Goal: Transaction & Acquisition: Purchase product/service

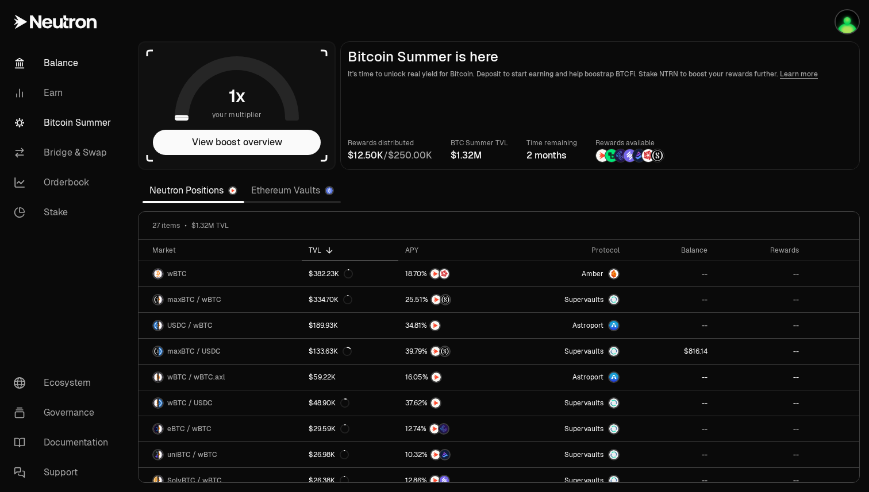
click at [34, 49] on link "Balance" at bounding box center [65, 63] width 120 height 30
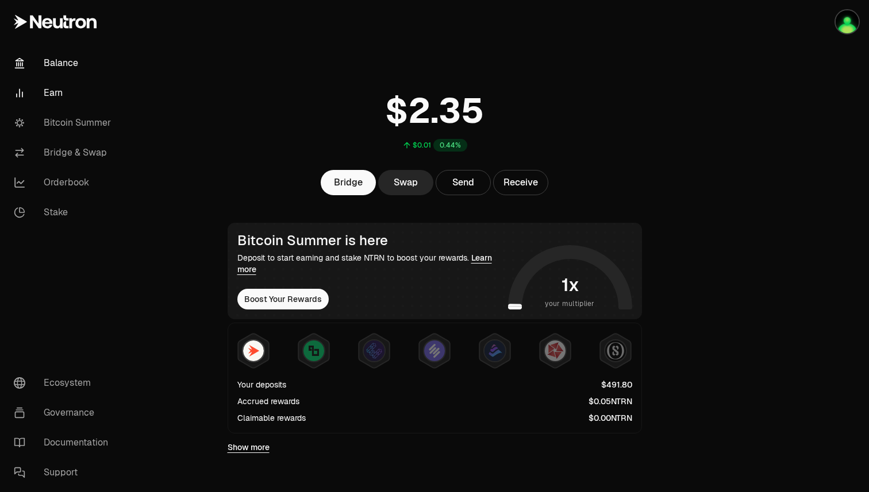
click at [48, 89] on link "Earn" at bounding box center [65, 93] width 120 height 30
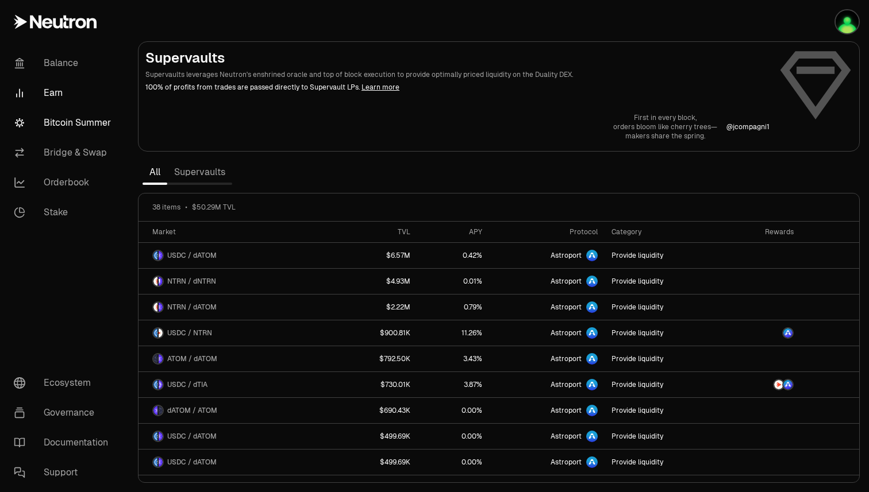
click at [80, 122] on link "Bitcoin Summer" at bounding box center [65, 123] width 120 height 30
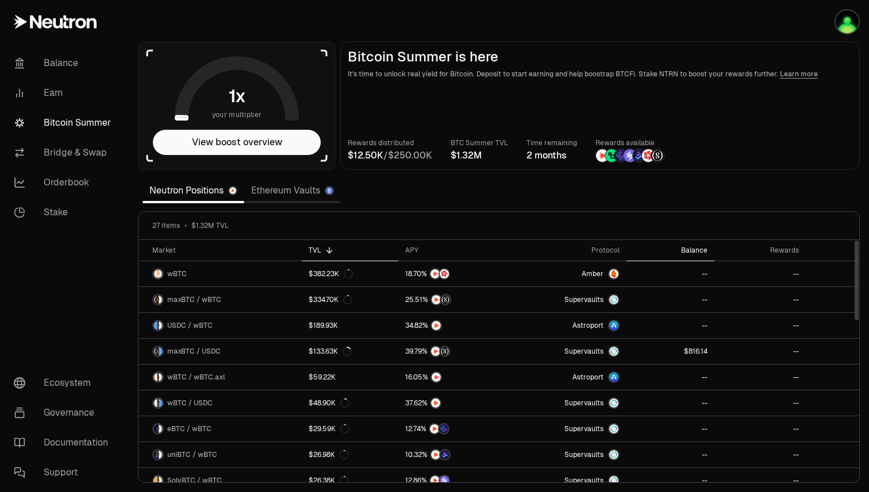
click at [703, 250] on div "Balance" at bounding box center [670, 250] width 74 height 9
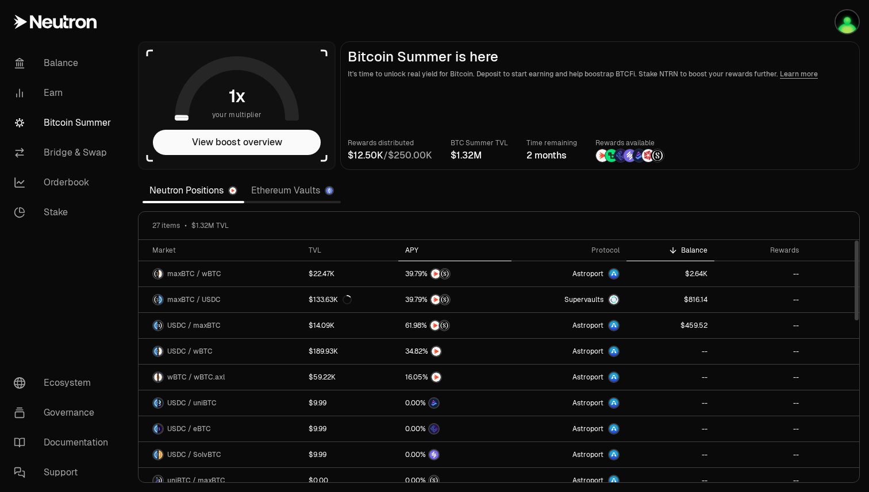
click at [418, 249] on div "APY" at bounding box center [455, 250] width 100 height 9
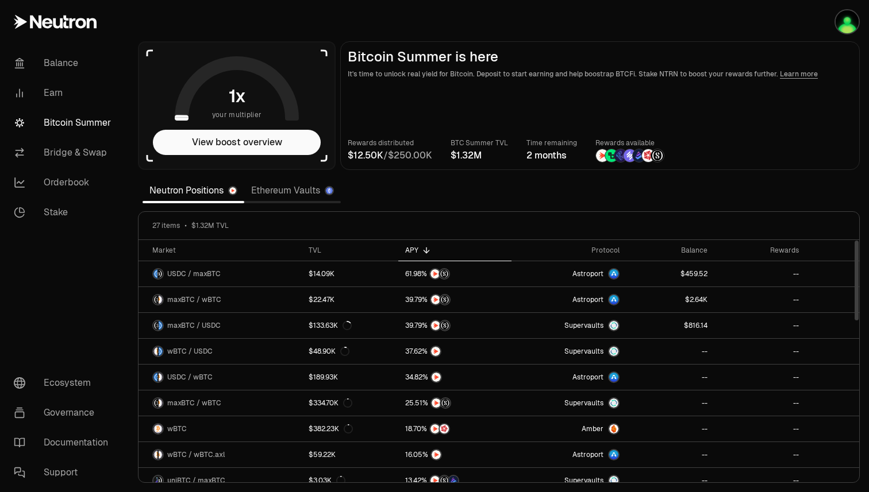
click at [271, 188] on link "Ethereum Vaults" at bounding box center [292, 190] width 97 height 23
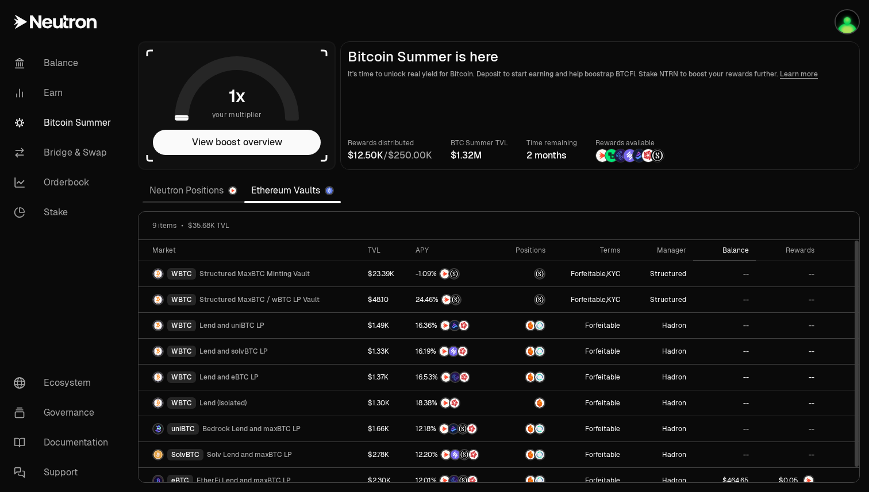
click at [742, 246] on div "Balance" at bounding box center [724, 250] width 49 height 9
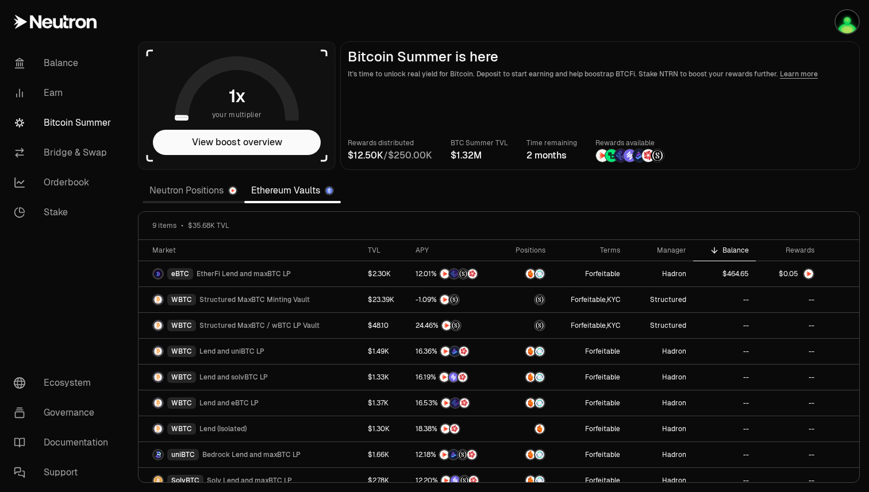
click at [188, 195] on link "Neutron Positions" at bounding box center [193, 190] width 102 height 23
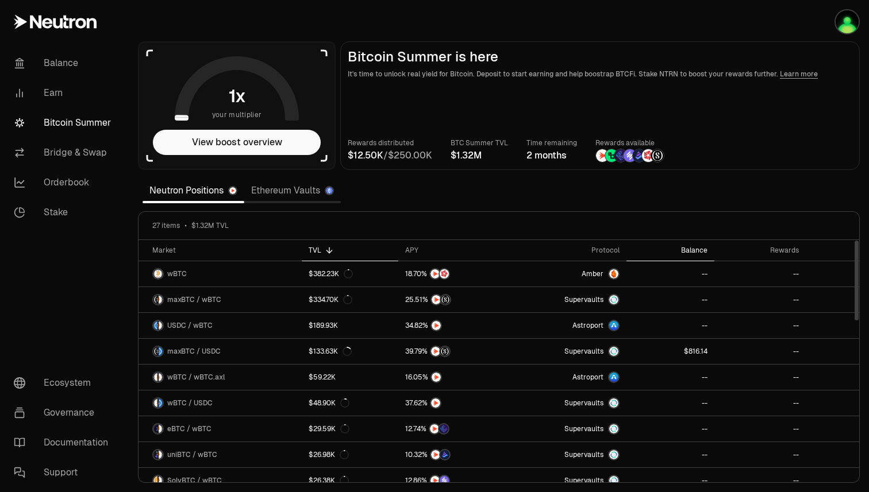
click at [686, 248] on div "Balance" at bounding box center [670, 250] width 74 height 9
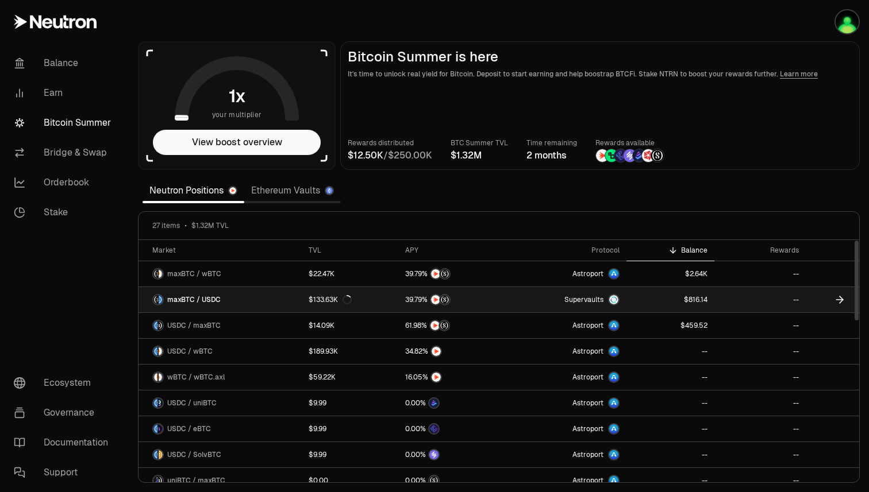
click at [733, 301] on link "--" at bounding box center [759, 299] width 91 height 25
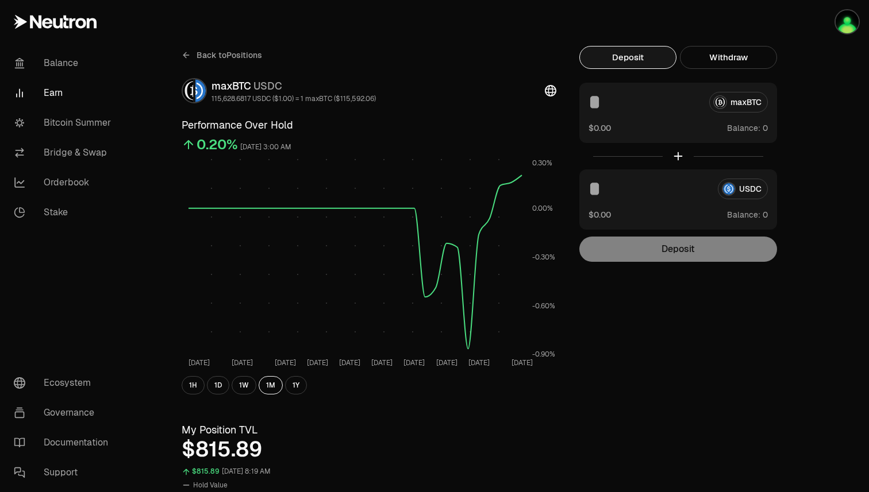
click at [51, 90] on link "Earn" at bounding box center [65, 93] width 120 height 30
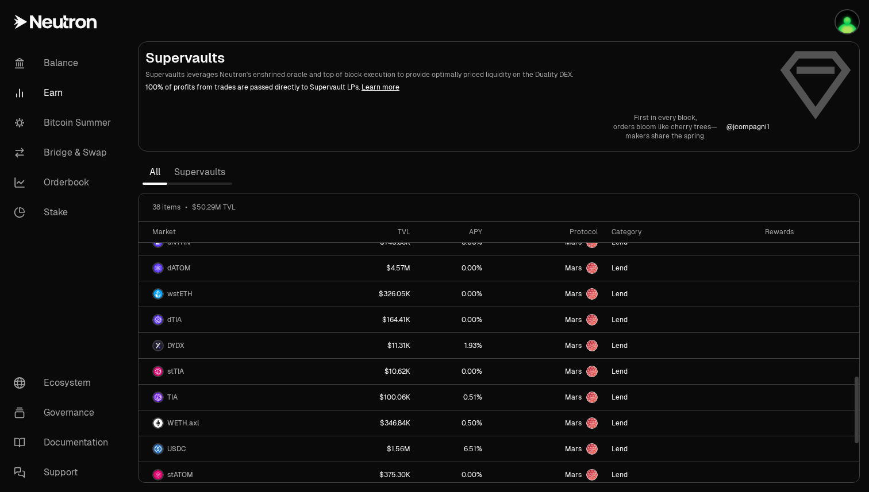
scroll to position [742, 0]
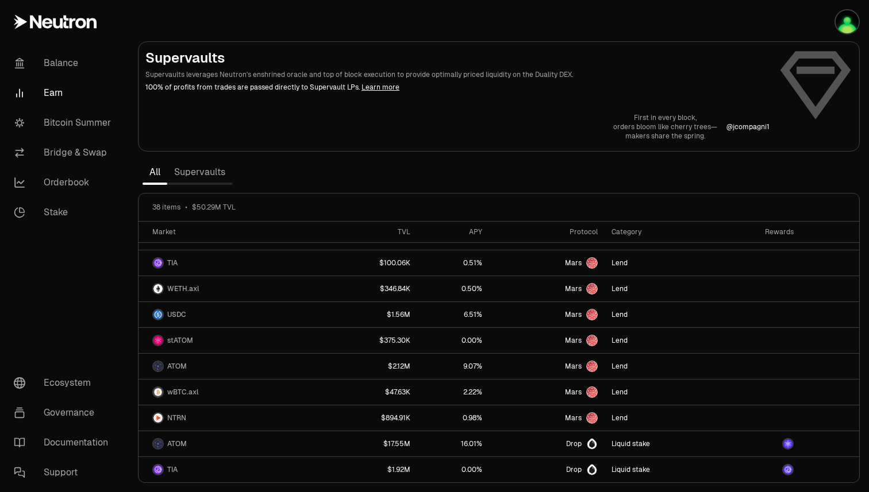
click at [211, 172] on link "Supervaults" at bounding box center [199, 172] width 65 height 23
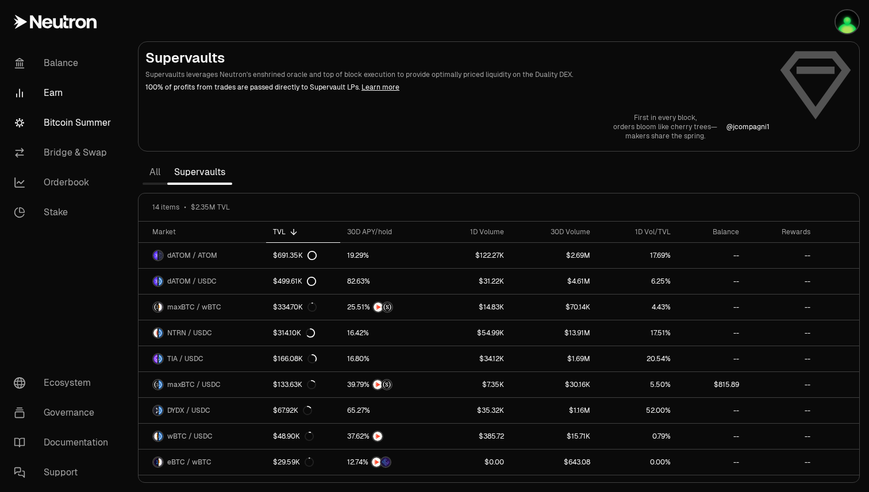
click at [55, 117] on link "Bitcoin Summer" at bounding box center [65, 123] width 120 height 30
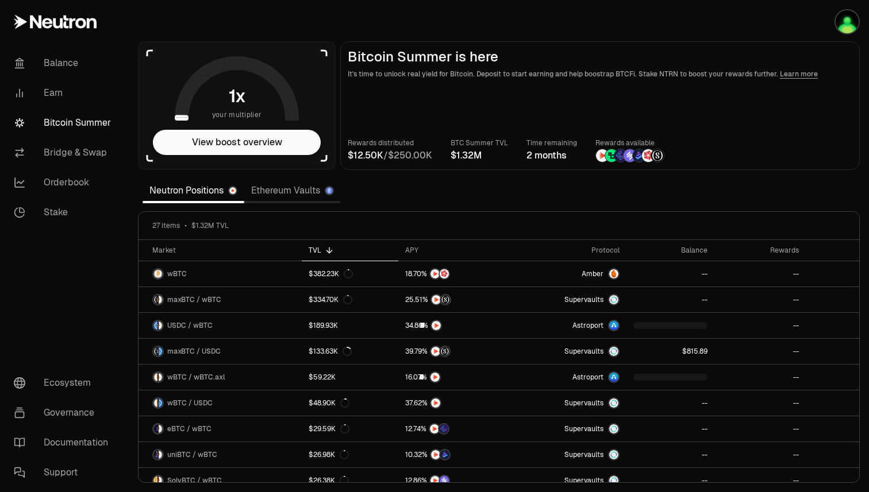
click at [279, 195] on link "Ethereum Vaults" at bounding box center [292, 190] width 97 height 23
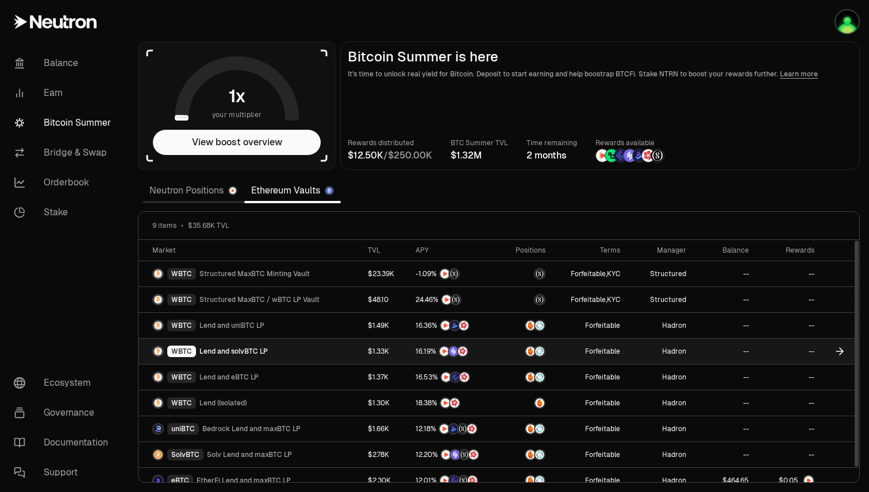
scroll to position [11, 0]
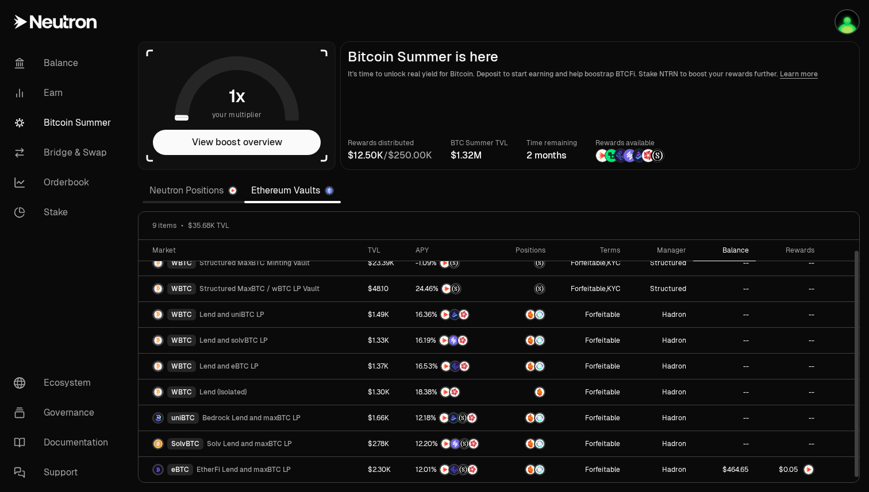
click at [740, 250] on div "Balance" at bounding box center [724, 250] width 49 height 9
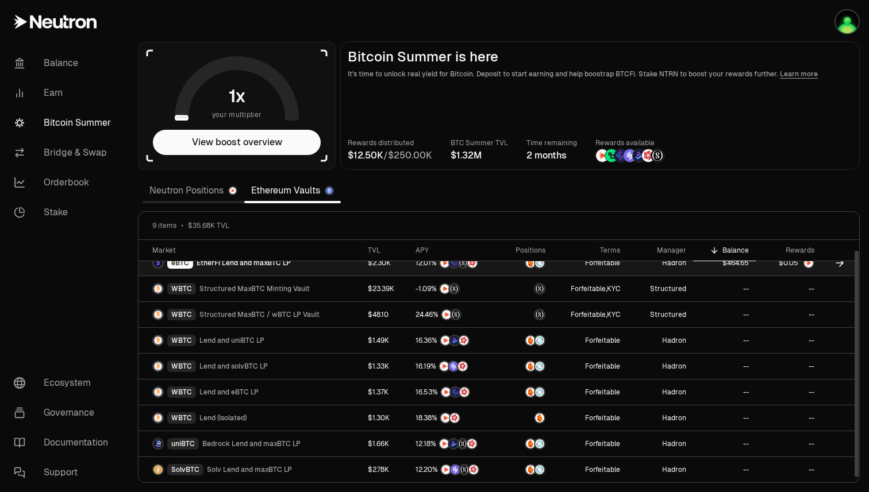
scroll to position [0, 0]
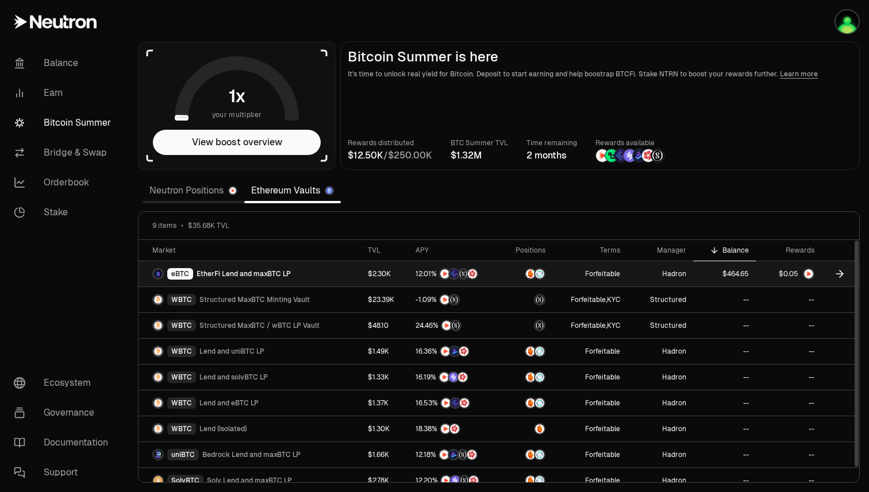
click at [831, 274] on link at bounding box center [840, 273] width 38 height 25
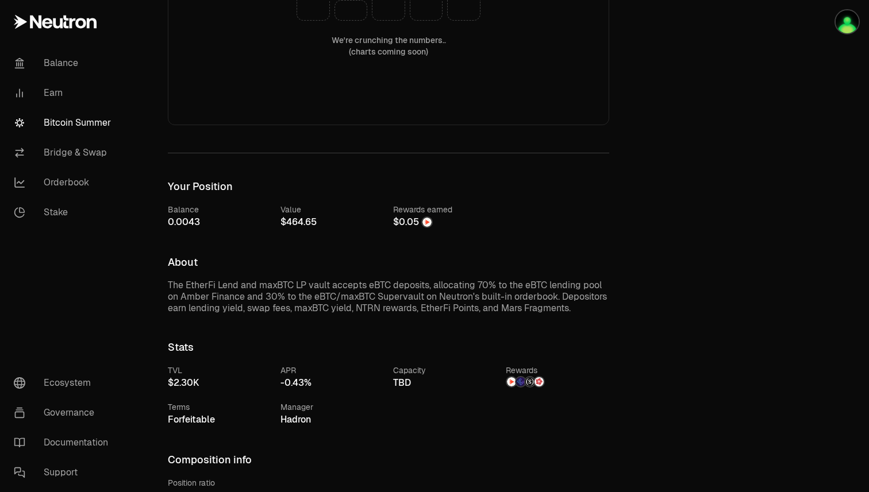
scroll to position [271, 0]
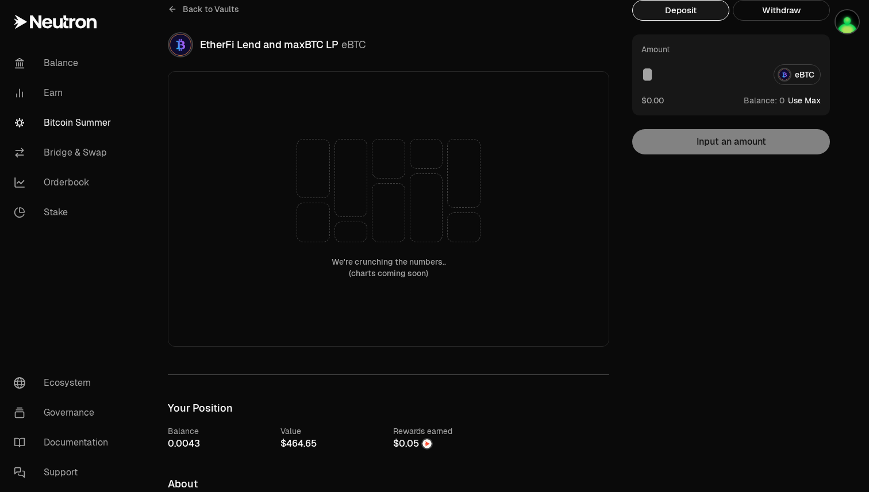
scroll to position [0, 0]
